Goal: Information Seeking & Learning: Learn about a topic

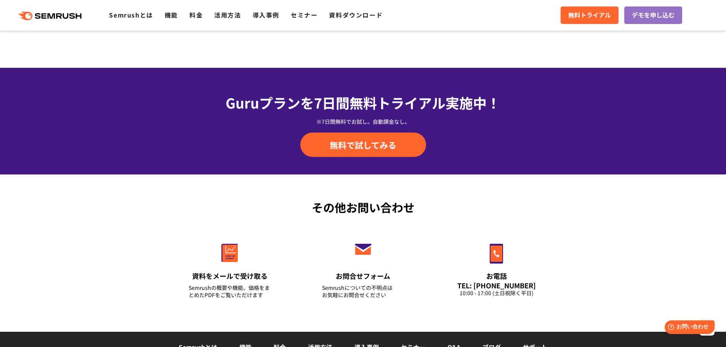
scroll to position [2662, 0]
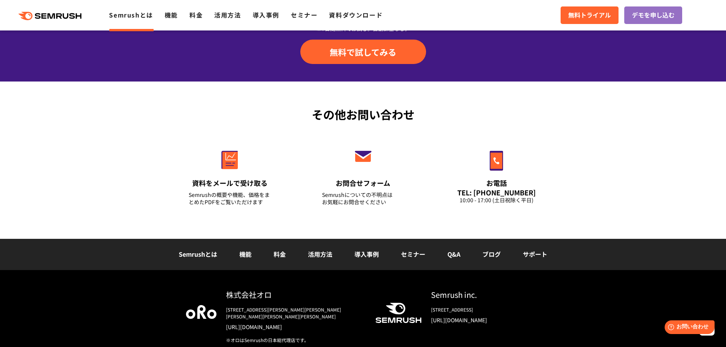
scroll to position [1832, 0]
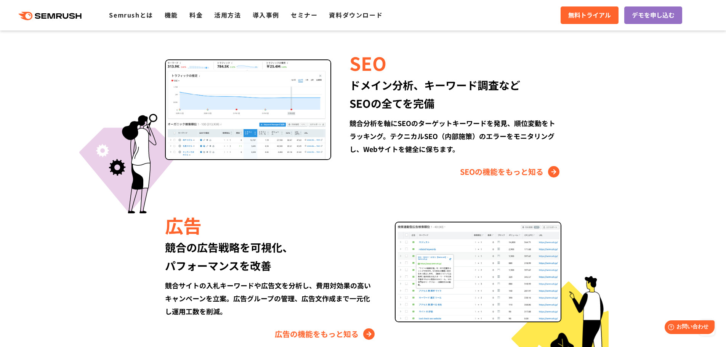
scroll to position [713, 0]
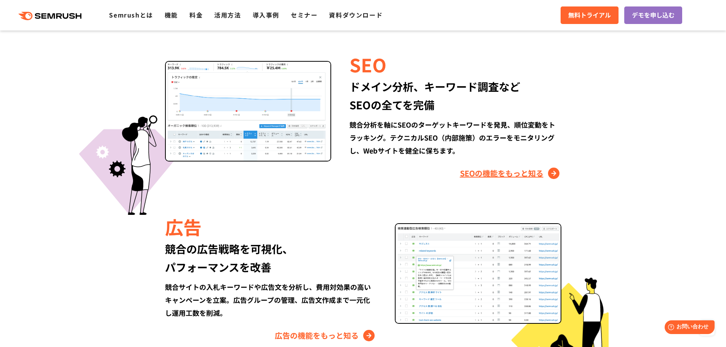
click at [468, 171] on link "SEOの機能をもっと知る" at bounding box center [510, 173] width 101 height 12
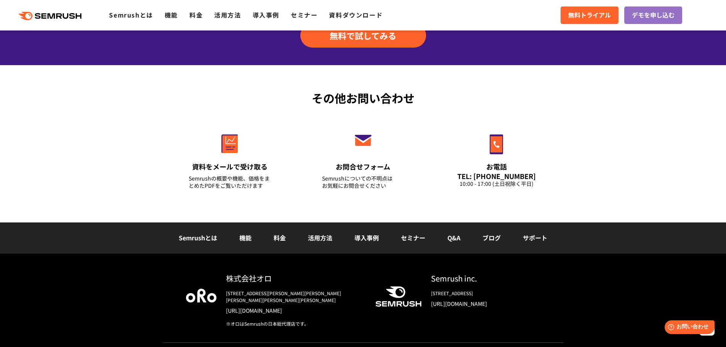
scroll to position [2555, 0]
